Goal: Transaction & Acquisition: Subscribe to service/newsletter

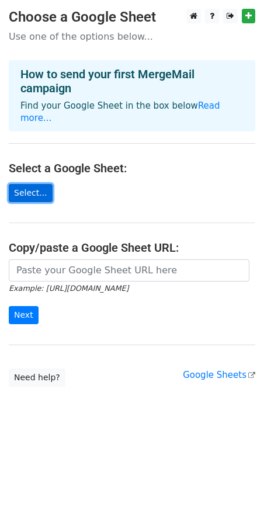
click at [40, 192] on link "Select..." at bounding box center [31, 193] width 44 height 18
click at [29, 190] on link "Select..." at bounding box center [31, 193] width 44 height 18
click at [29, 188] on link "Select..." at bounding box center [31, 193] width 44 height 18
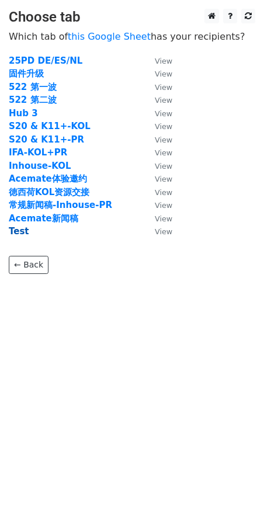
click at [21, 234] on strong "Test" at bounding box center [19, 231] width 20 height 11
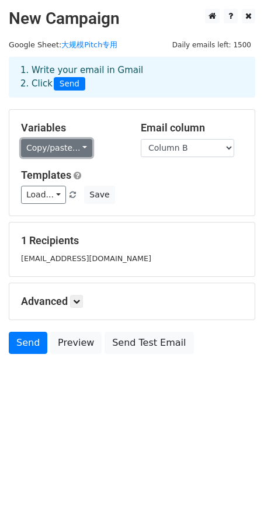
click at [72, 155] on link "Copy/paste..." at bounding box center [56, 148] width 71 height 18
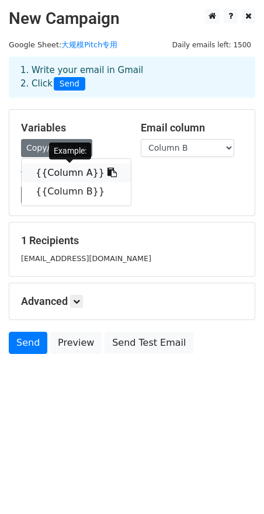
click at [77, 170] on link "{{Column A}}" at bounding box center [76, 173] width 109 height 19
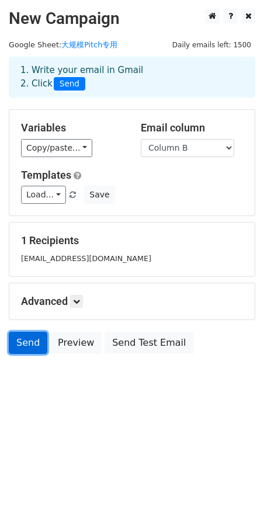
click at [40, 337] on link "Send" at bounding box center [28, 343] width 39 height 22
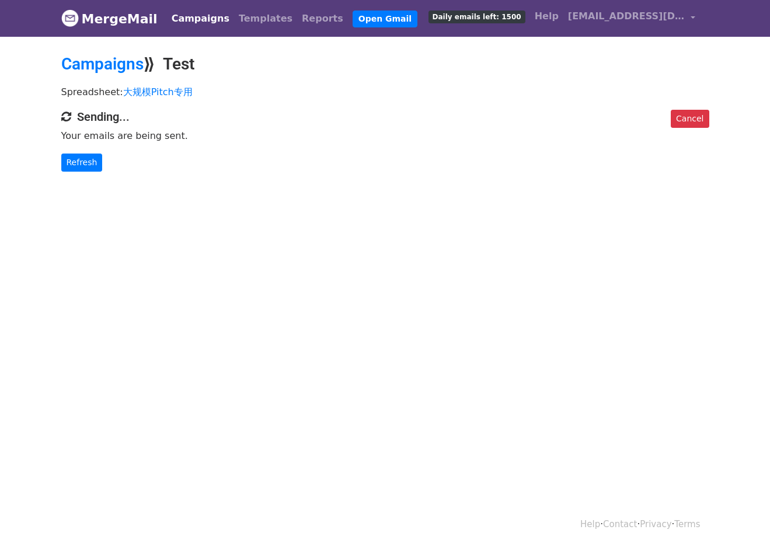
click at [186, 26] on link "Campaigns" at bounding box center [200, 18] width 67 height 23
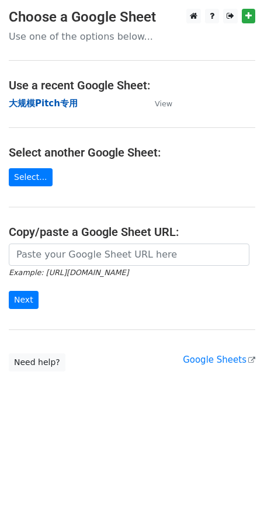
click at [65, 106] on strong "大规模Pitch专用" at bounding box center [43, 103] width 69 height 11
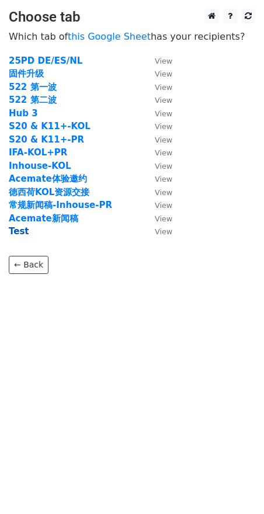
click at [24, 230] on strong "Test" at bounding box center [19, 231] width 20 height 11
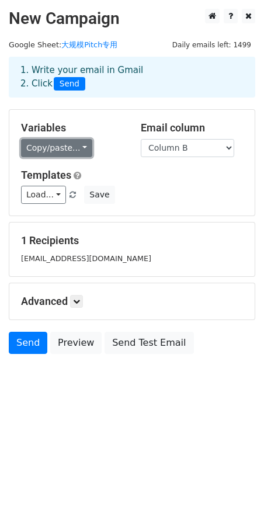
click at [78, 154] on link "Copy/paste..." at bounding box center [56, 148] width 71 height 18
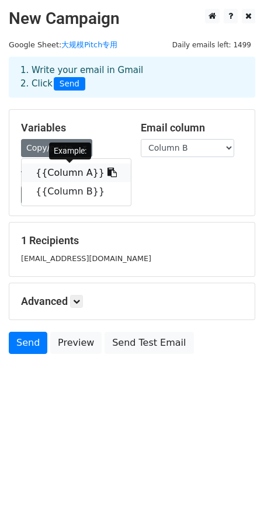
click at [71, 169] on link "{{Column A}}" at bounding box center [76, 173] width 109 height 19
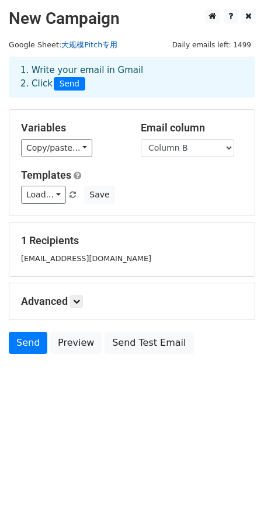
click at [79, 42] on link "大规模Pitch专用" at bounding box center [89, 44] width 56 height 9
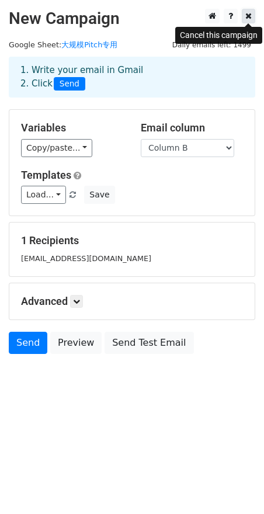
click at [251, 17] on icon at bounding box center [248, 16] width 6 height 8
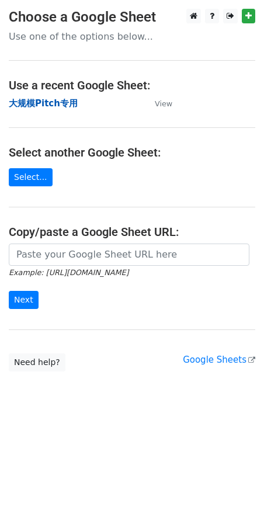
click at [57, 101] on strong "大规模Pitch专用" at bounding box center [43, 103] width 69 height 11
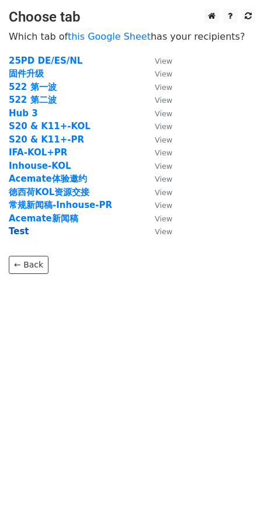
click at [15, 231] on strong "Test" at bounding box center [19, 231] width 20 height 11
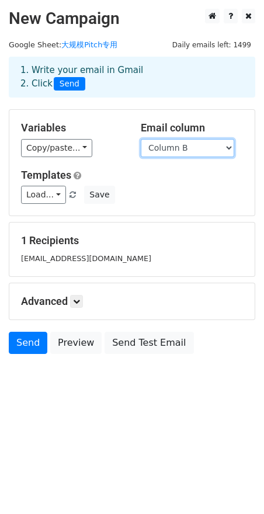
click at [221, 151] on select "Column A Column B" at bounding box center [187, 148] width 93 height 18
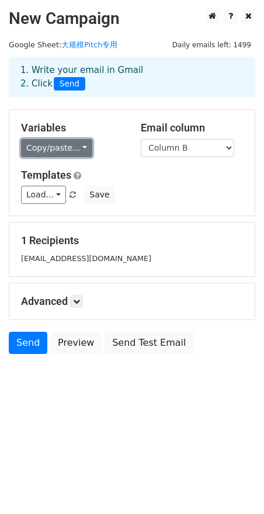
click at [72, 151] on link "Copy/paste..." at bounding box center [56, 148] width 71 height 18
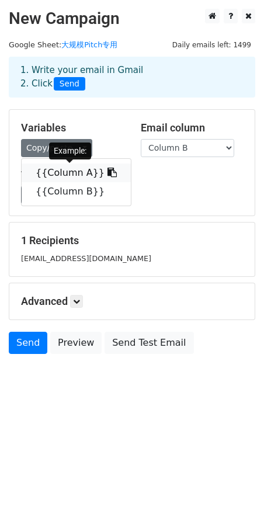
click at [73, 171] on link "{{Column A}}" at bounding box center [76, 173] width 109 height 19
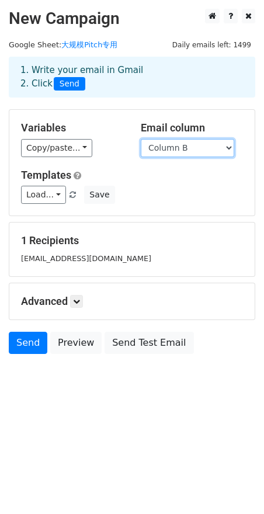
click at [190, 150] on select "Column A Column B" at bounding box center [187, 148] width 93 height 18
click at [206, 145] on select "Column A Column B" at bounding box center [187, 148] width 93 height 18
click at [141, 139] on select "Column A Column B" at bounding box center [187, 148] width 93 height 18
click at [204, 147] on select "Column A Column B" at bounding box center [187, 148] width 93 height 18
select select "Column B"
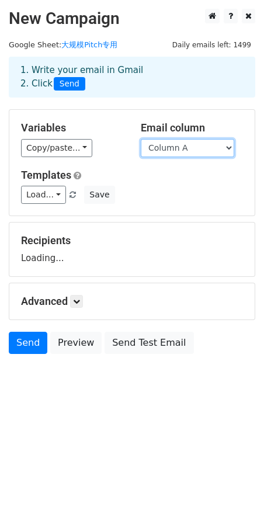
click at [141, 139] on select "Column A Column B" at bounding box center [187, 148] width 93 height 18
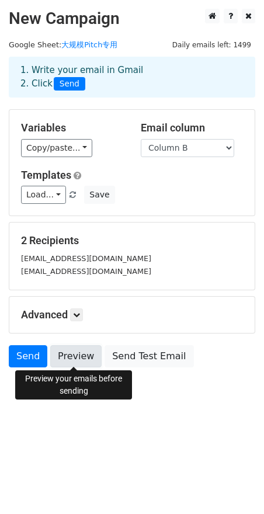
click at [79, 352] on link "Preview" at bounding box center [75, 356] width 51 height 22
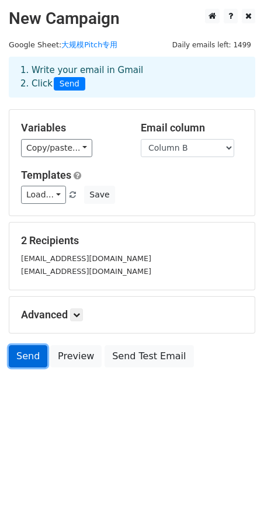
click at [30, 350] on link "Send" at bounding box center [28, 356] width 39 height 22
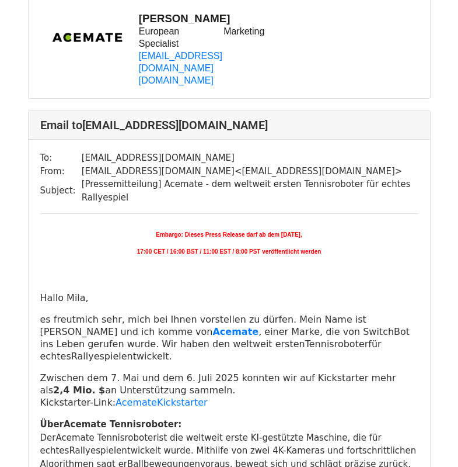
scroll to position [969, 0]
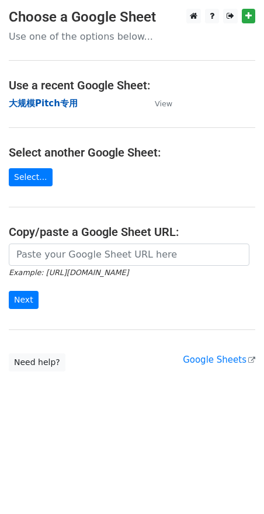
click at [59, 104] on strong "大规模Pitch专用" at bounding box center [43, 103] width 69 height 11
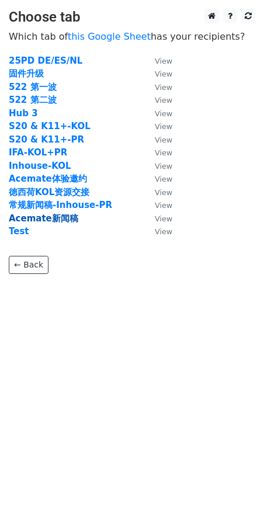
click at [41, 220] on strong "Acemate新闻稿" at bounding box center [44, 218] width 70 height 11
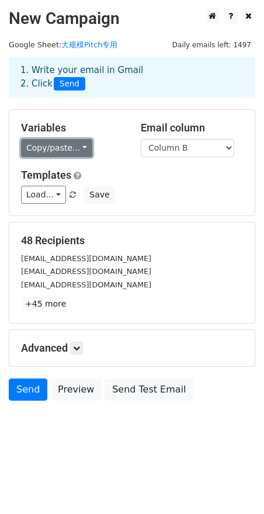
click at [82, 147] on link "Copy/paste..." at bounding box center [56, 148] width 71 height 18
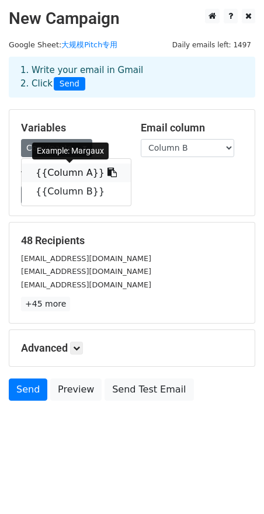
click at [69, 170] on link "{{Column A}}" at bounding box center [76, 173] width 109 height 19
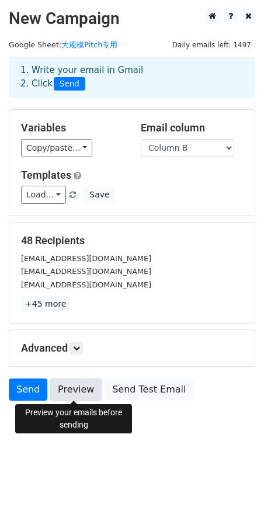
click at [81, 392] on link "Preview" at bounding box center [75, 389] width 51 height 22
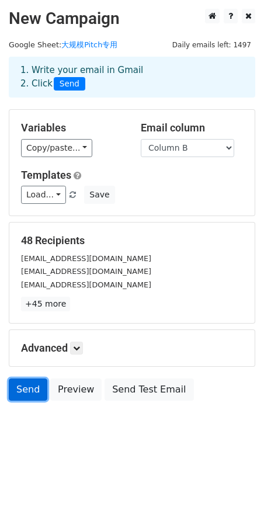
click at [34, 391] on link "Send" at bounding box center [28, 389] width 39 height 22
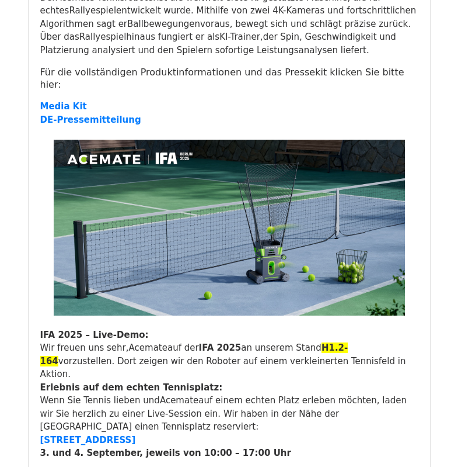
scroll to position [2453, 0]
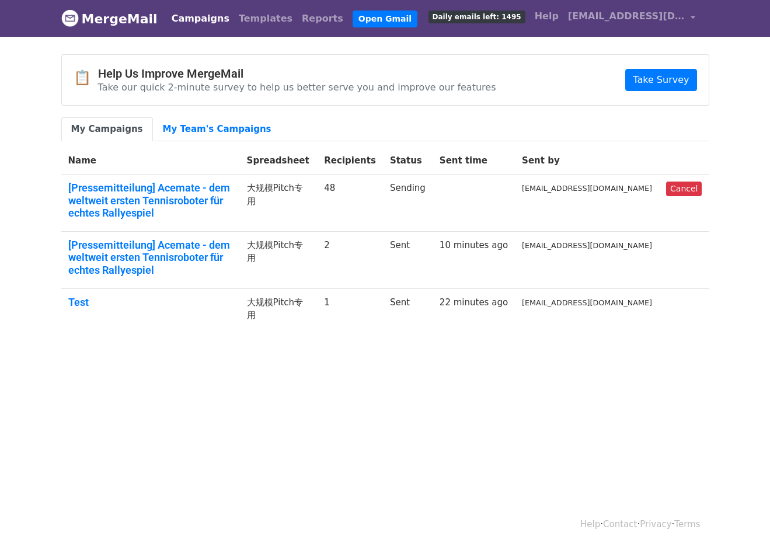
click at [665, 289] on td at bounding box center [684, 309] width 50 height 41
click at [195, 126] on link "My Team's Campaigns" at bounding box center [217, 129] width 128 height 24
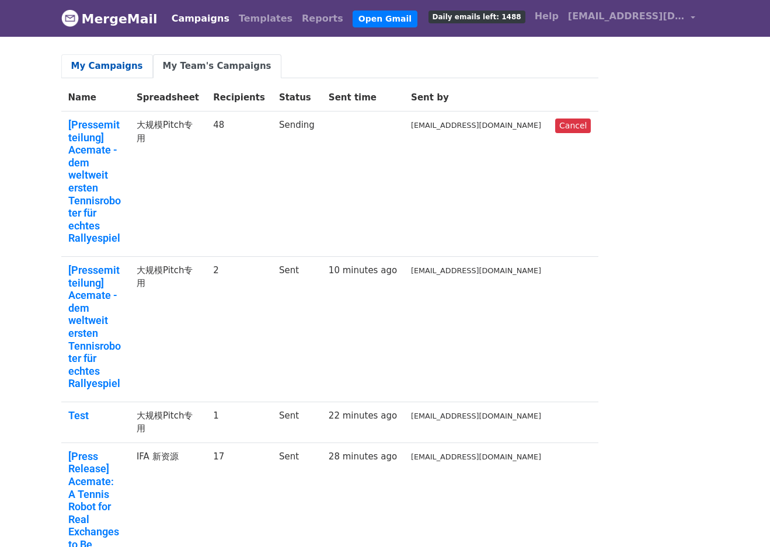
click at [106, 65] on link "My Campaigns" at bounding box center [107, 66] width 92 height 24
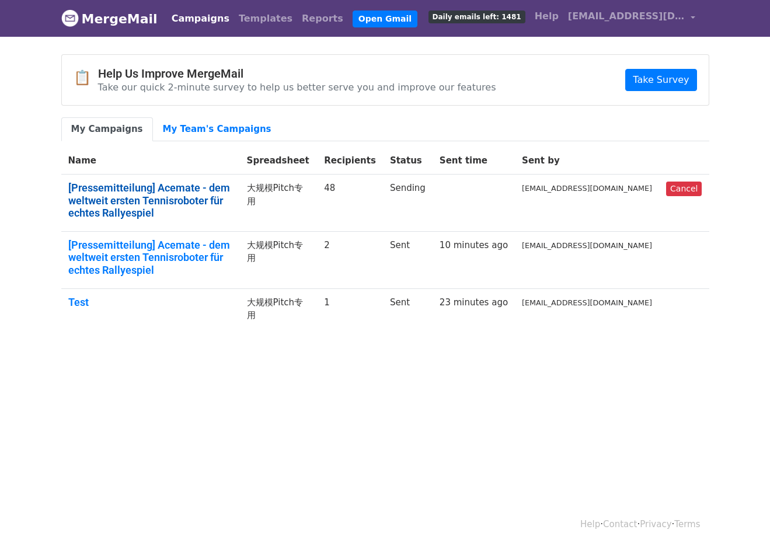
click at [168, 190] on link "[Pressemitteilung] Acemate - dem weltweit ersten Tennisroboter für echtes Rally…" at bounding box center [150, 201] width 165 height 38
